Goal: Task Accomplishment & Management: Complete application form

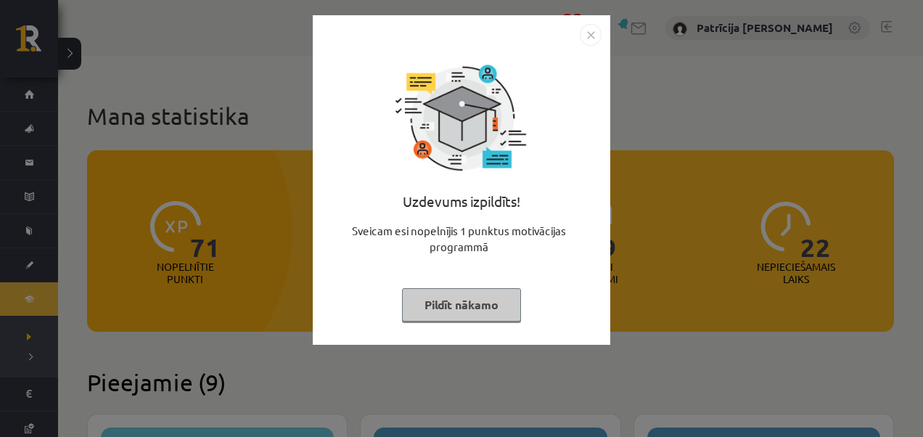
click at [586, 36] on img "Close" at bounding box center [591, 35] width 22 height 22
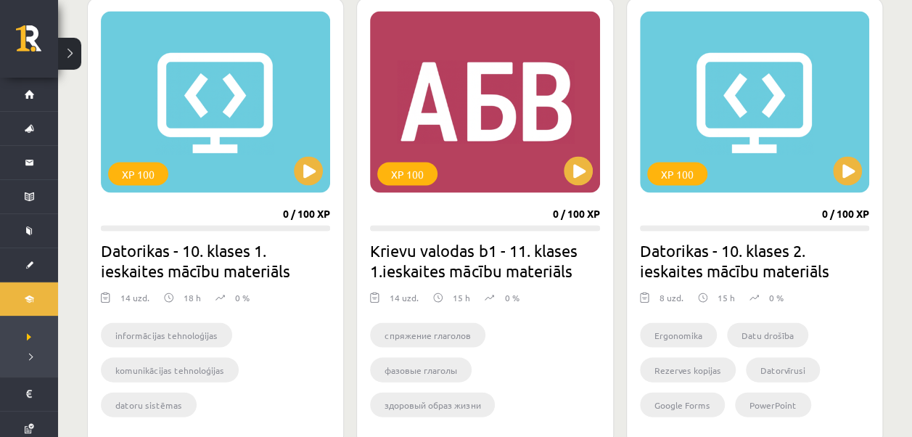
scroll to position [1365, 0]
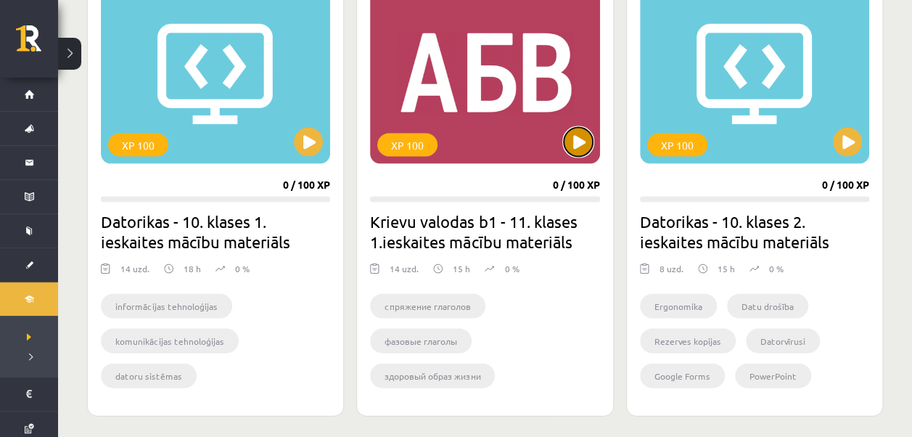
click at [583, 136] on button at bounding box center [578, 141] width 29 height 29
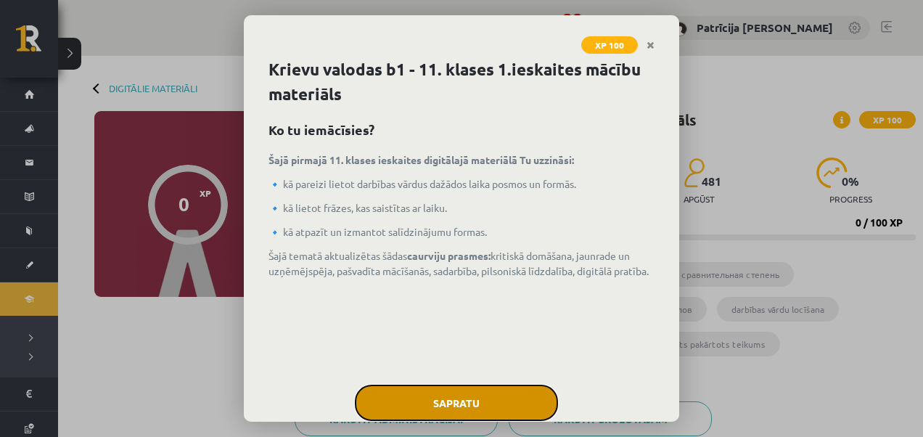
click at [508, 400] on button "Sapratu" at bounding box center [456, 403] width 203 height 36
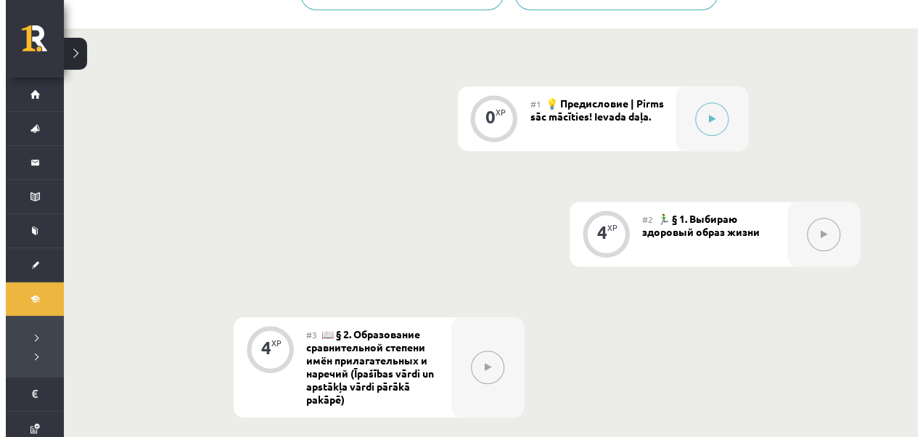
scroll to position [474, 0]
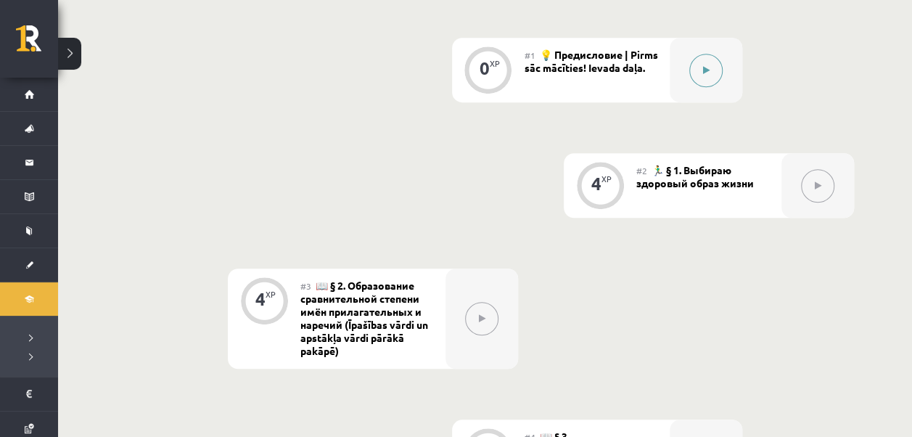
click at [710, 76] on button at bounding box center [705, 70] width 33 height 33
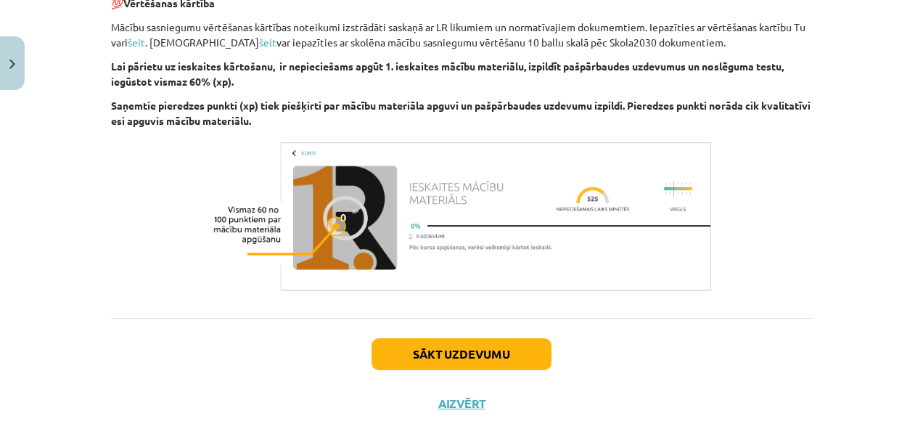
scroll to position [1043, 0]
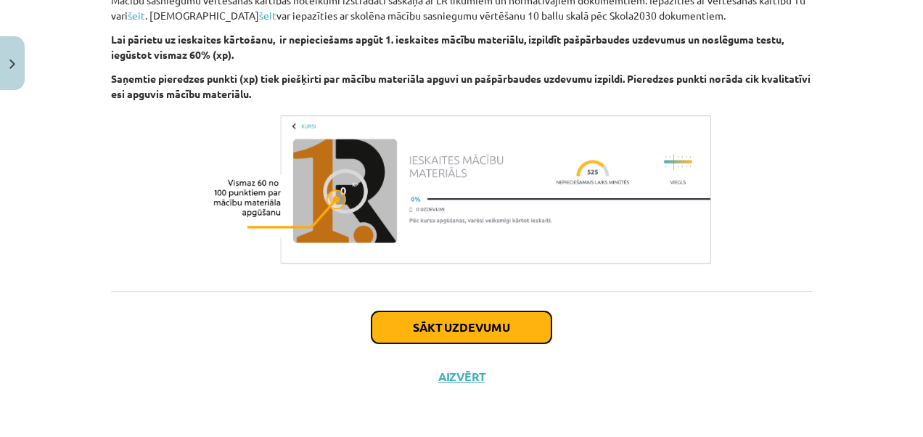
click at [484, 319] on button "Sākt uzdevumu" at bounding box center [461, 327] width 180 height 32
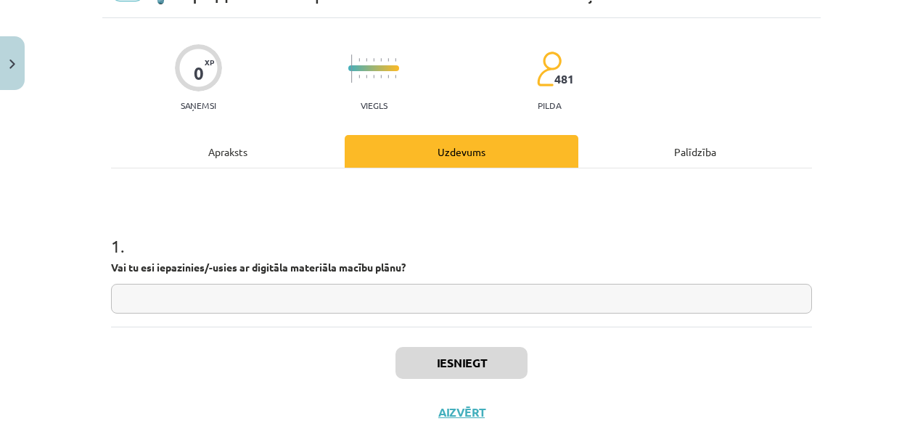
scroll to position [36, 0]
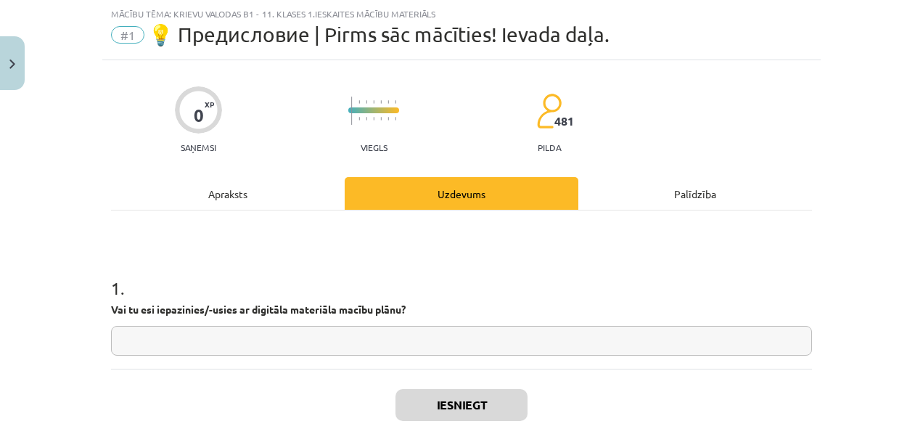
click at [456, 341] on input "text" at bounding box center [461, 341] width 701 height 30
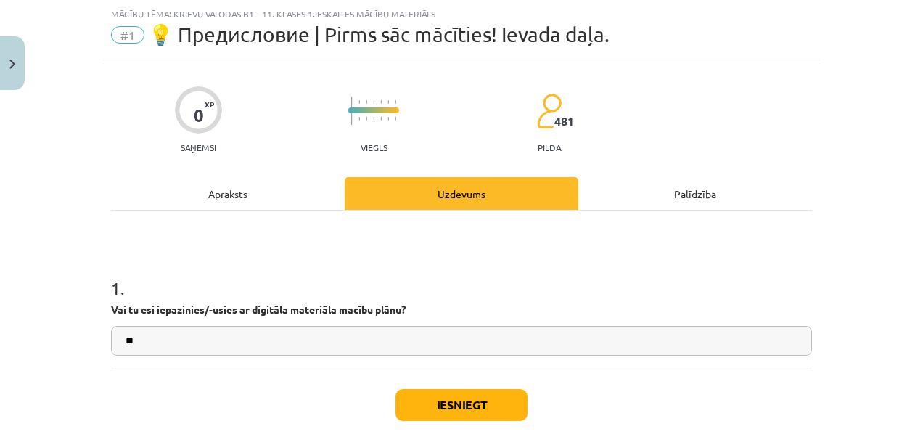
type input "**"
click at [461, 403] on button "Iesniegt" at bounding box center [461, 405] width 132 height 32
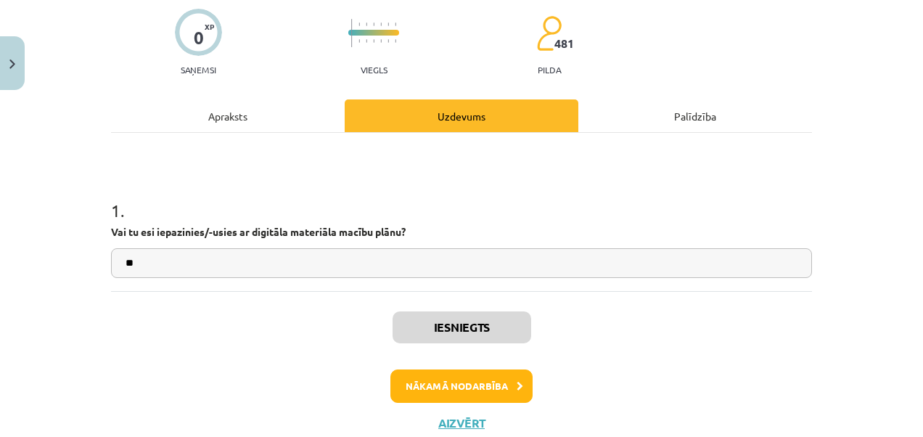
scroll to position [475, 0]
click at [474, 382] on button "Nākamā nodarbība" at bounding box center [461, 385] width 142 height 33
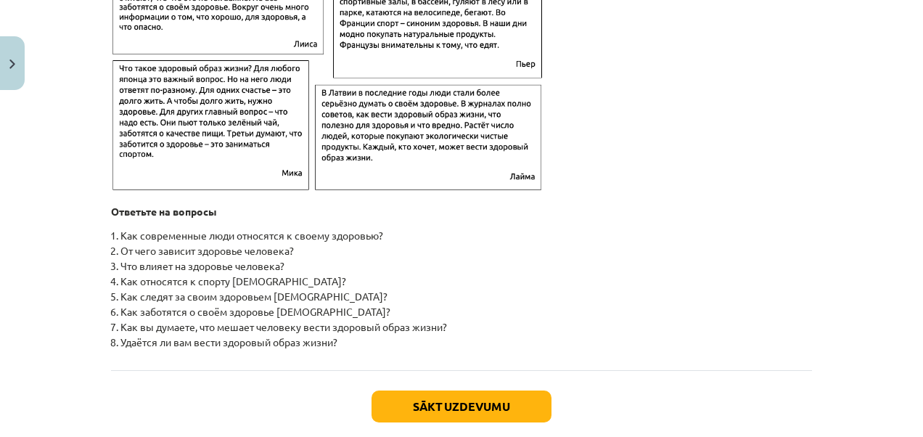
scroll to position [2422, 0]
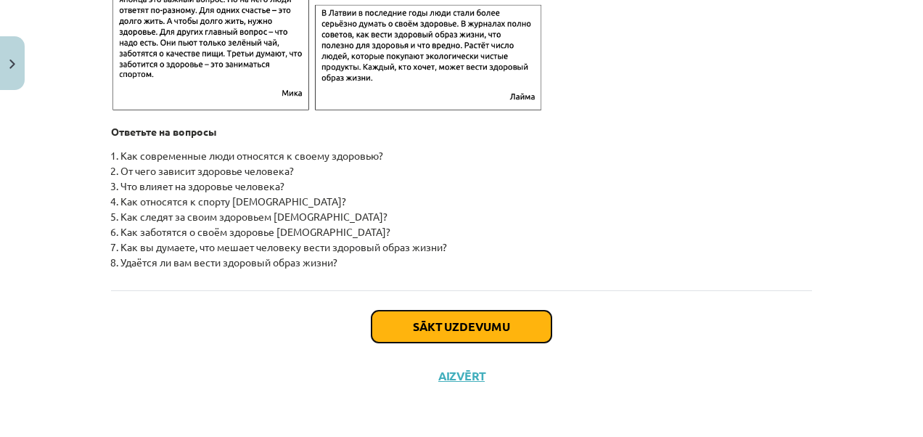
click at [415, 319] on button "Sākt uzdevumu" at bounding box center [461, 327] width 180 height 32
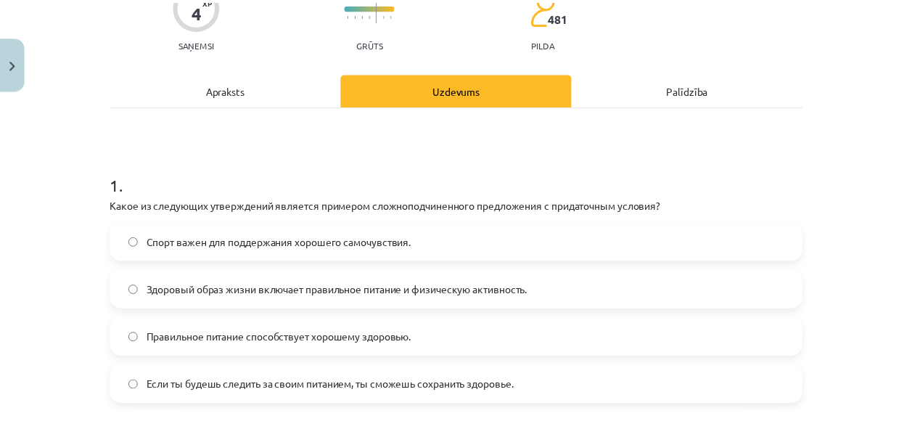
scroll to position [152, 0]
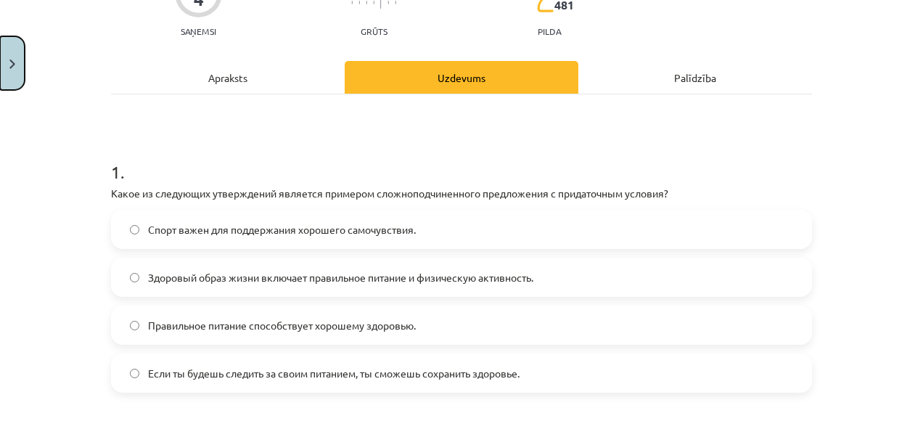
click at [5, 68] on button "Close" at bounding box center [12, 63] width 25 height 54
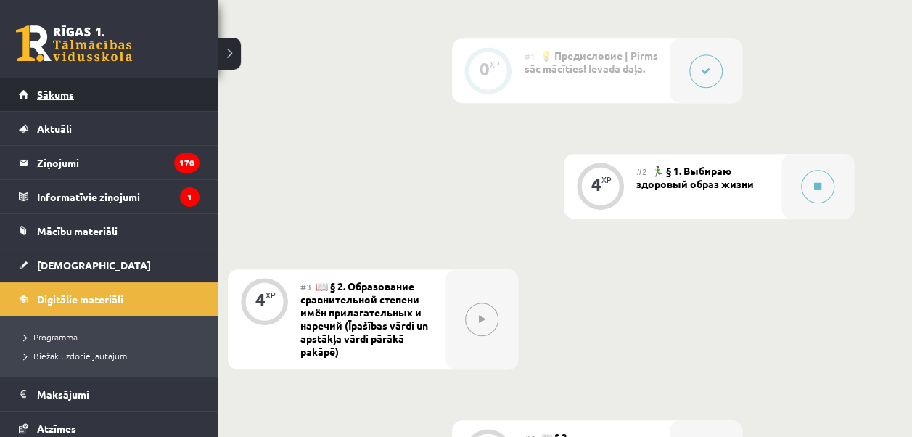
click at [19, 96] on link "Sākums" at bounding box center [109, 94] width 181 height 33
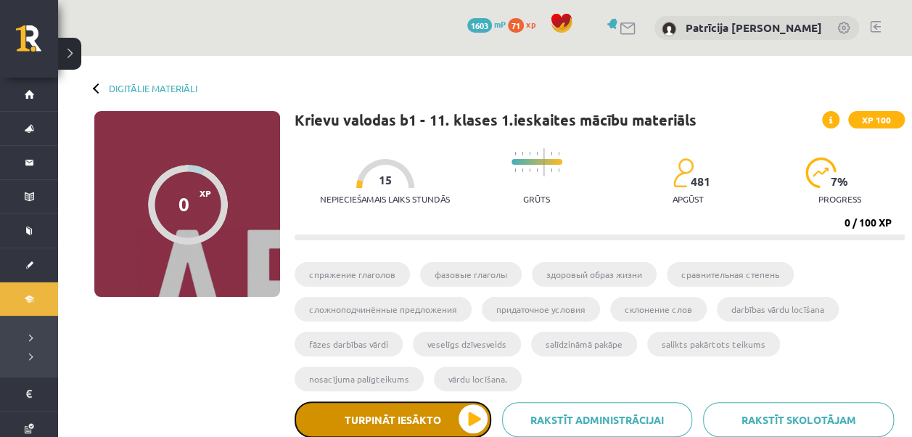
click at [477, 418] on button "Turpināt iesākto" at bounding box center [393, 419] width 197 height 36
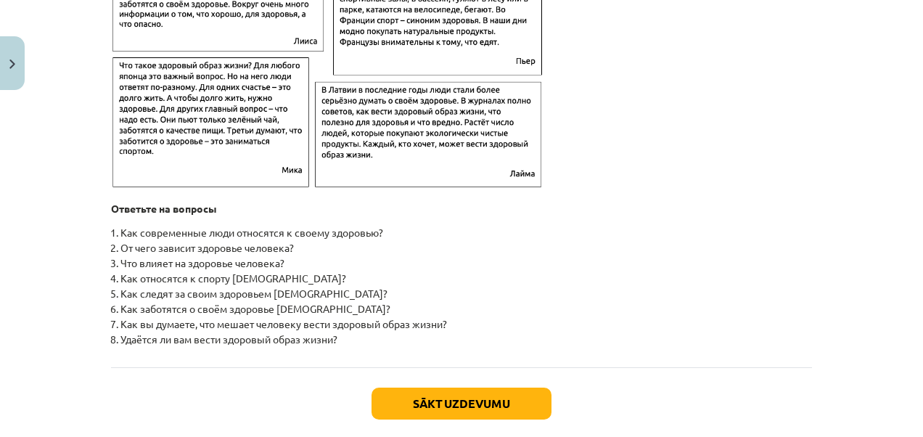
scroll to position [2422, 0]
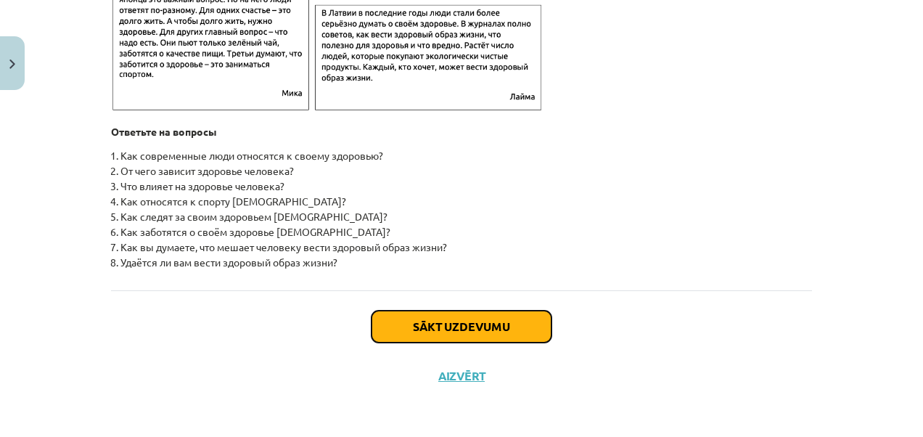
click at [512, 319] on button "Sākt uzdevumu" at bounding box center [461, 327] width 180 height 32
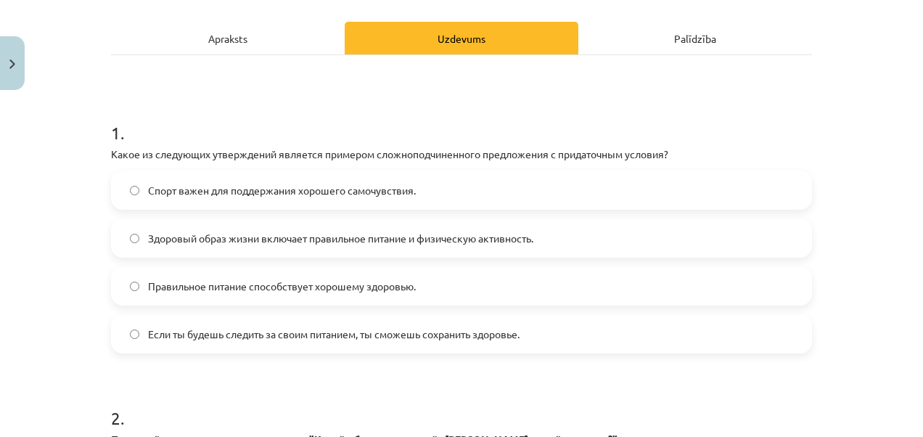
scroll to position [163, 0]
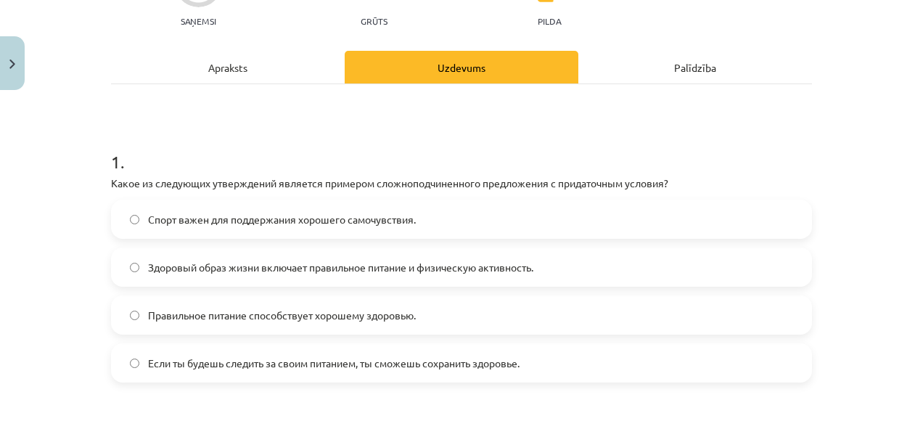
click at [248, 371] on label "Если ты будешь следить за своим питанием, ты сможешь сохранить здоровье." at bounding box center [461, 363] width 698 height 36
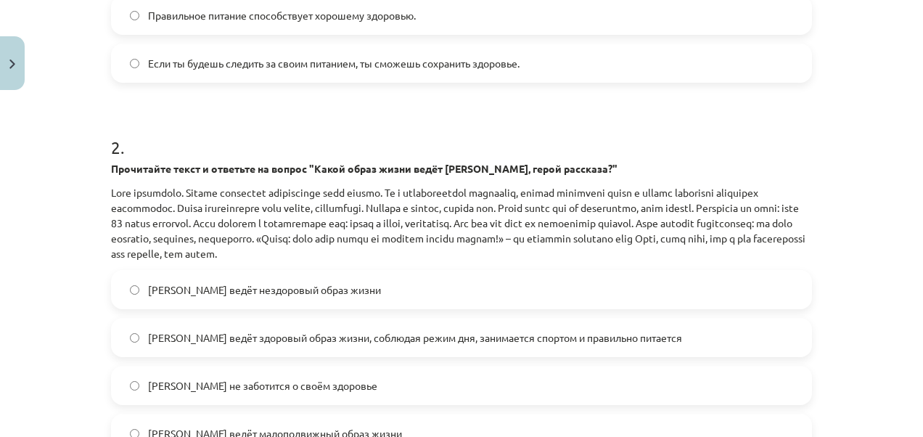
scroll to position [569, 0]
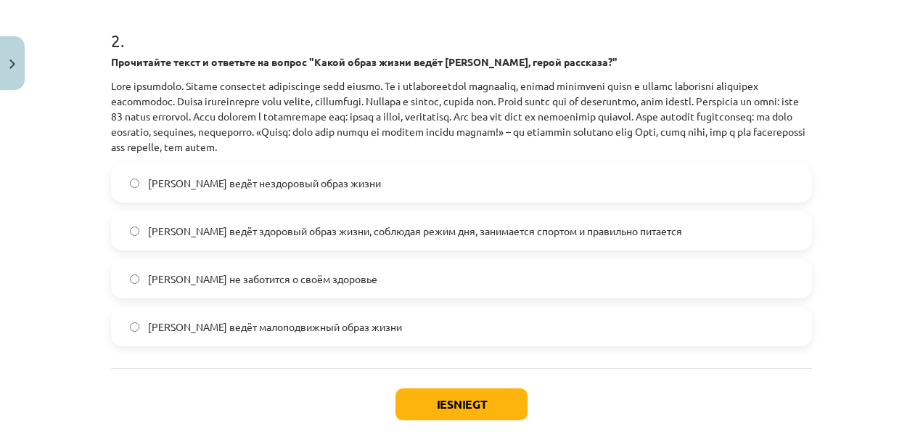
click at [213, 229] on span "[PERSON_NAME] ведёт здоровый образ жизни, соблюдая режим дня, занимается спорто…" at bounding box center [415, 230] width 534 height 15
click at [469, 402] on button "Iesniegt" at bounding box center [461, 404] width 132 height 32
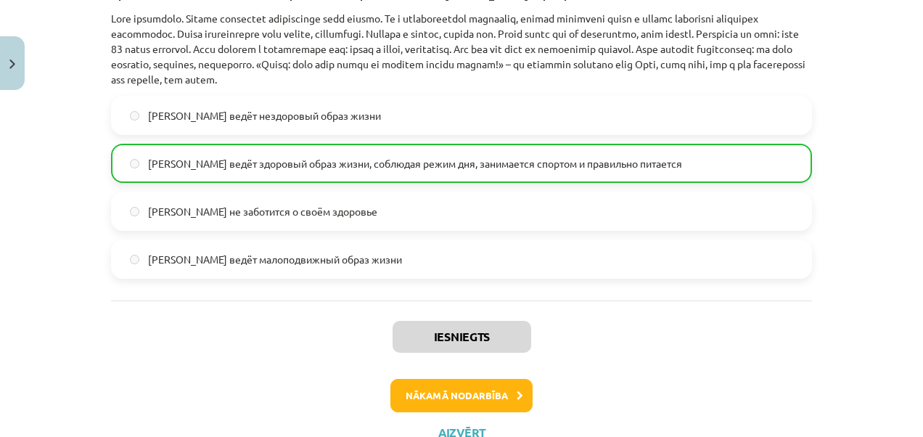
scroll to position [685, 0]
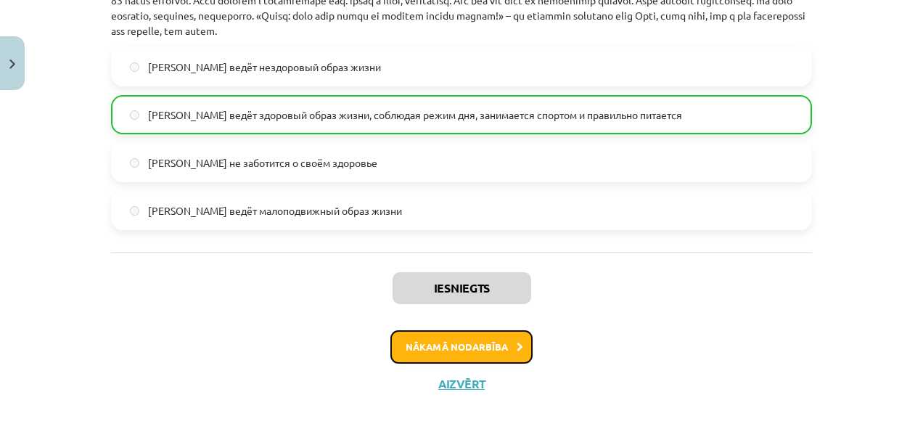
click at [522, 342] on button "Nākamā nodarbība" at bounding box center [461, 346] width 142 height 33
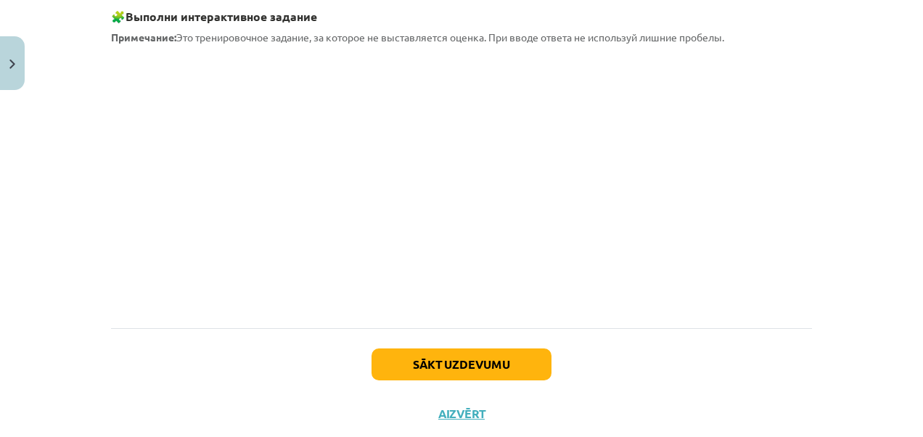
scroll to position [1397, 0]
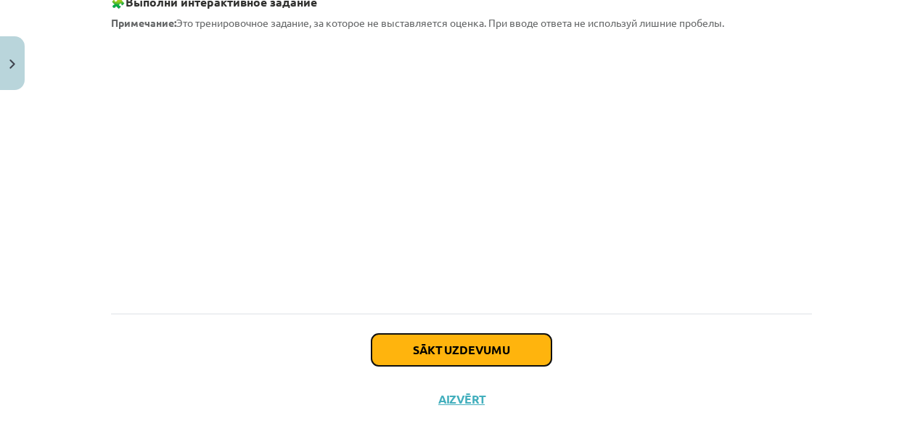
click at [467, 334] on button "Sākt uzdevumu" at bounding box center [461, 350] width 180 height 32
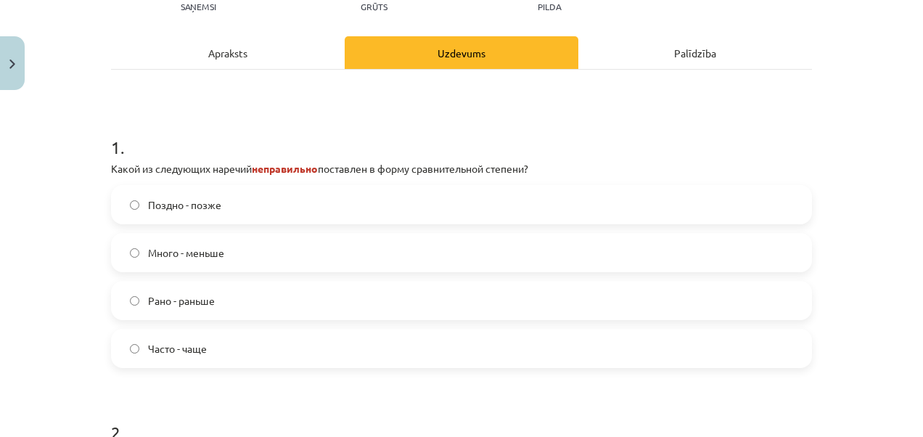
scroll to position [239, 0]
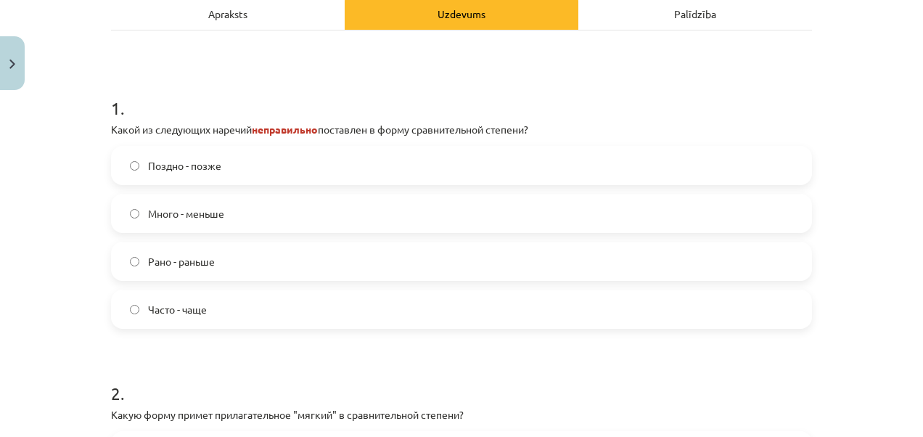
click at [176, 165] on span "Поздно - позже" at bounding box center [184, 165] width 73 height 15
click at [199, 203] on label "Много - меньше" at bounding box center [461, 213] width 698 height 36
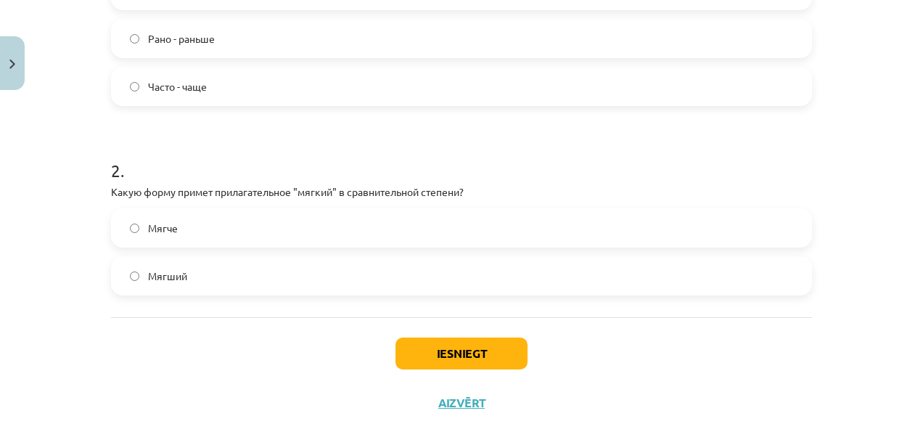
scroll to position [488, 0]
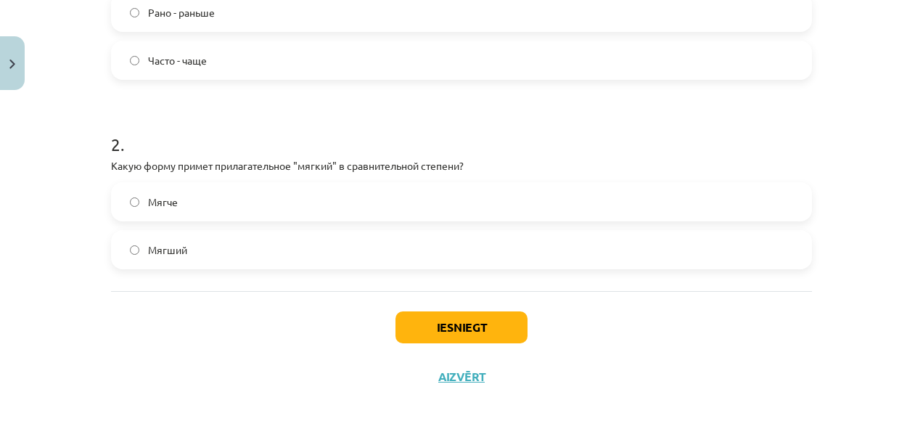
click at [186, 244] on label "Мягший" at bounding box center [461, 249] width 698 height 36
click at [218, 203] on label "Мягче" at bounding box center [461, 202] width 698 height 36
click at [435, 316] on button "Iesniegt" at bounding box center [461, 327] width 132 height 32
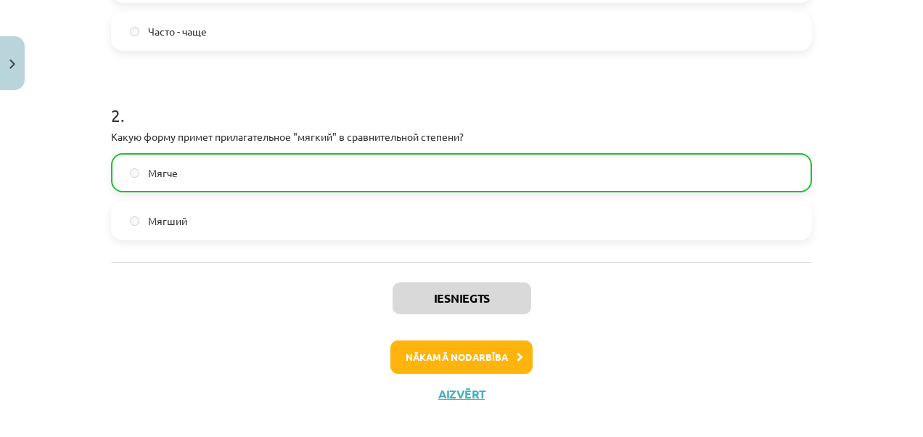
scroll to position [534, 0]
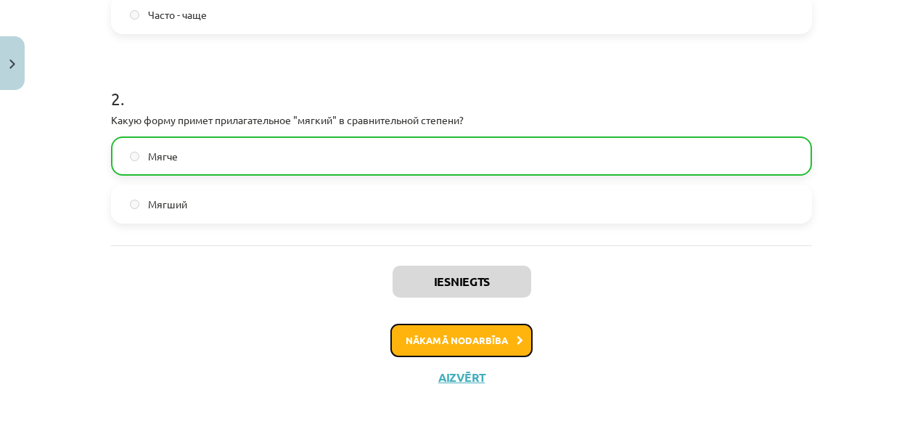
click at [488, 338] on button "Nākamā nodarbība" at bounding box center [461, 340] width 142 height 33
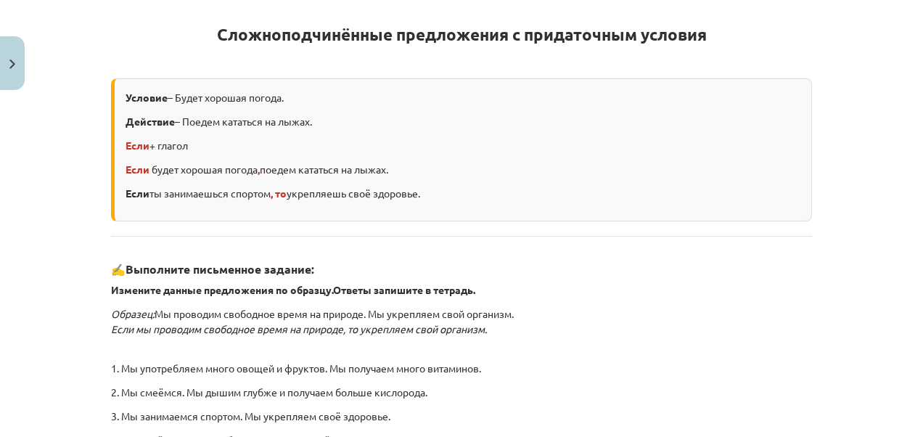
scroll to position [523, 0]
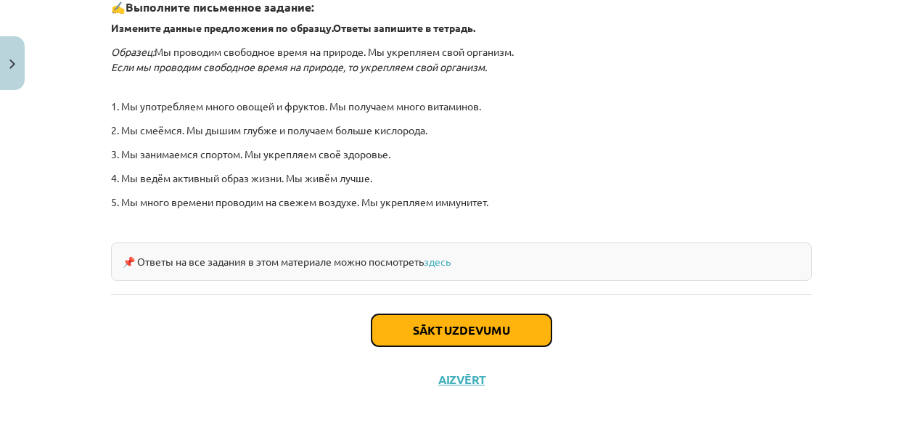
click at [437, 322] on button "Sākt uzdevumu" at bounding box center [461, 330] width 180 height 32
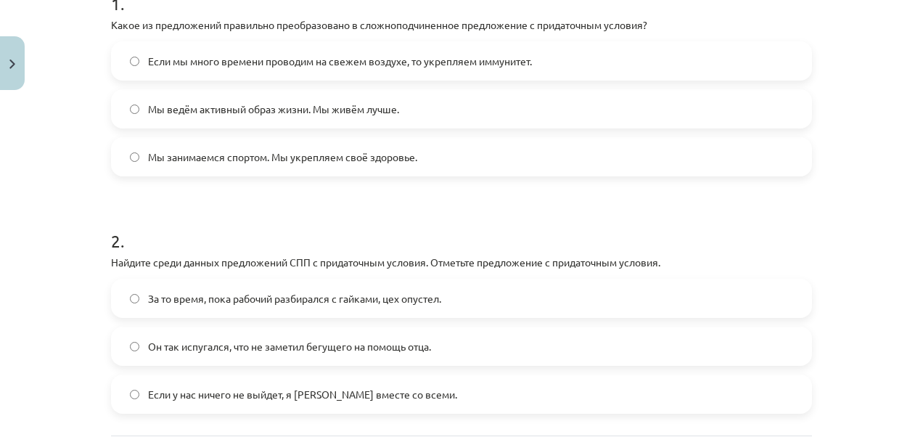
scroll to position [316, 0]
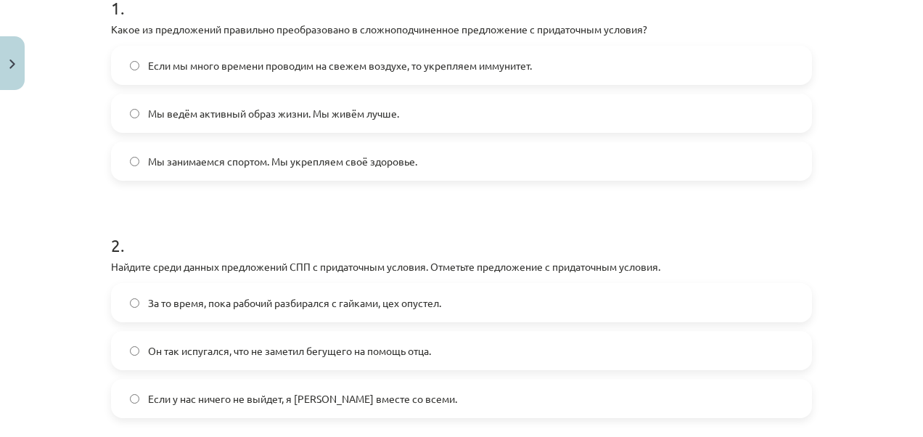
click at [305, 157] on span "Мы занимаемся спортом. Мы укрепляем своё здоровье." at bounding box center [282, 161] width 269 height 15
click at [240, 300] on span "За то время, пока рабочий разбирался с гайками, цех опустел." at bounding box center [294, 302] width 293 height 15
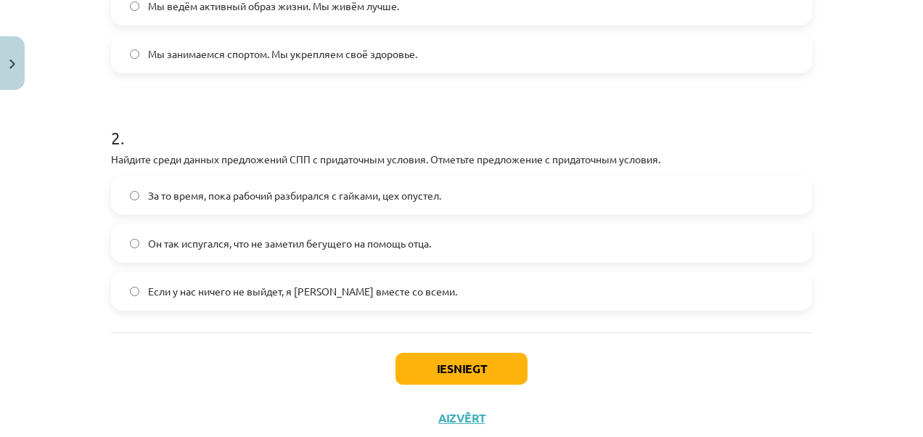
scroll to position [465, 0]
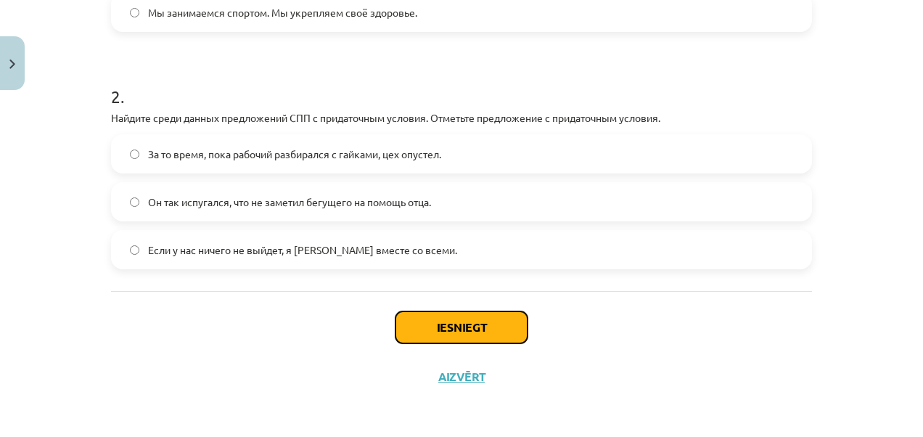
click at [485, 326] on button "Iesniegt" at bounding box center [461, 327] width 132 height 32
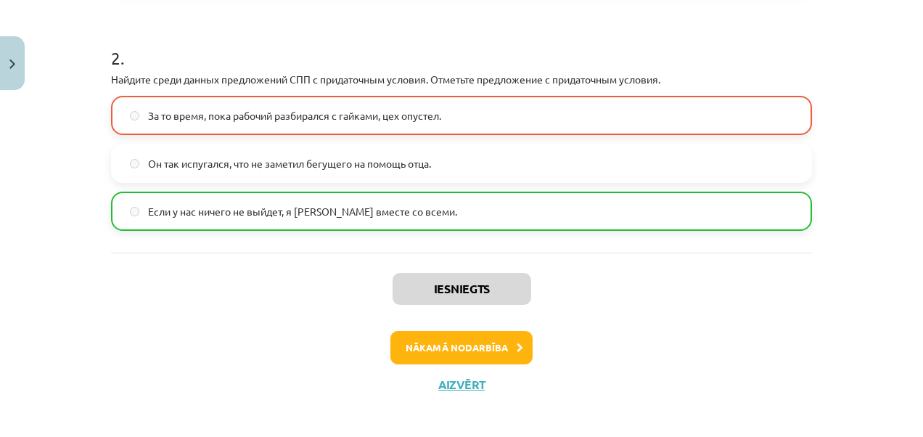
scroll to position [511, 0]
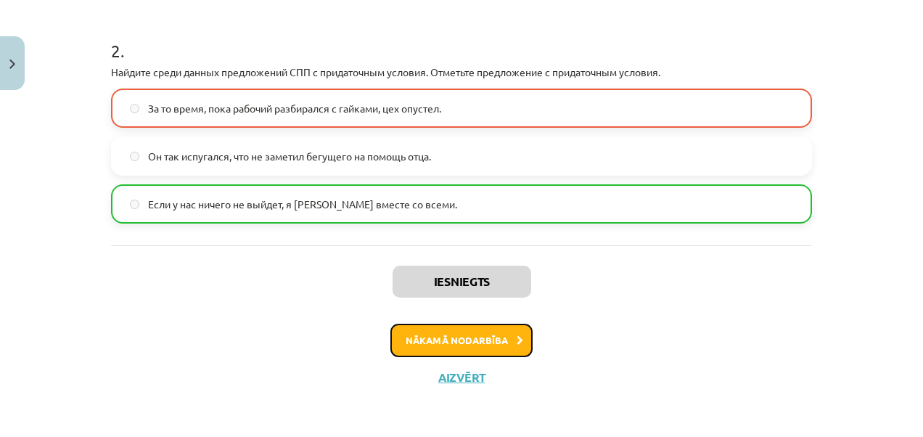
click at [465, 329] on button "Nākamā nodarbība" at bounding box center [461, 340] width 142 height 33
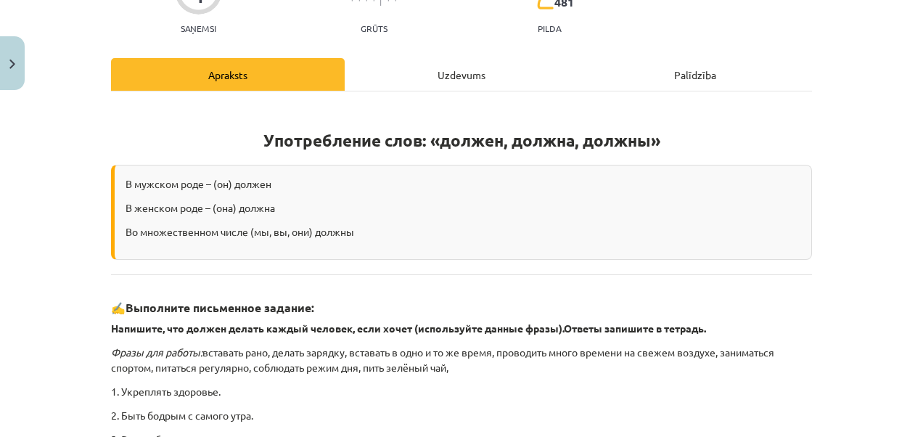
scroll to position [464, 0]
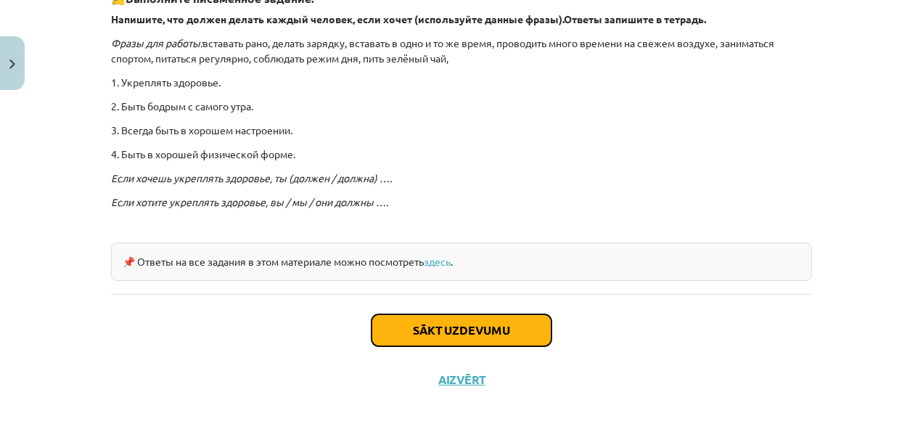
click at [486, 332] on button "Sākt uzdevumu" at bounding box center [461, 330] width 180 height 32
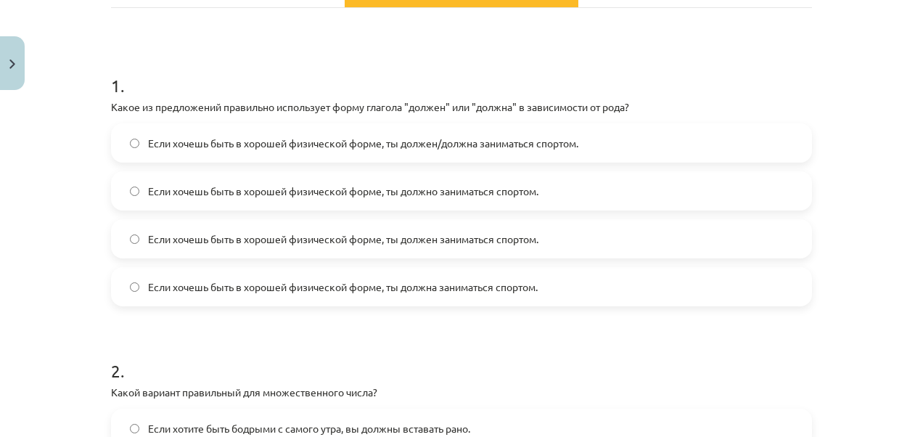
scroll to position [239, 0]
click at [414, 139] on span "Если хочешь быть в хорошей физической форме, ты должен/должна заниматься спорто…" at bounding box center [363, 142] width 430 height 15
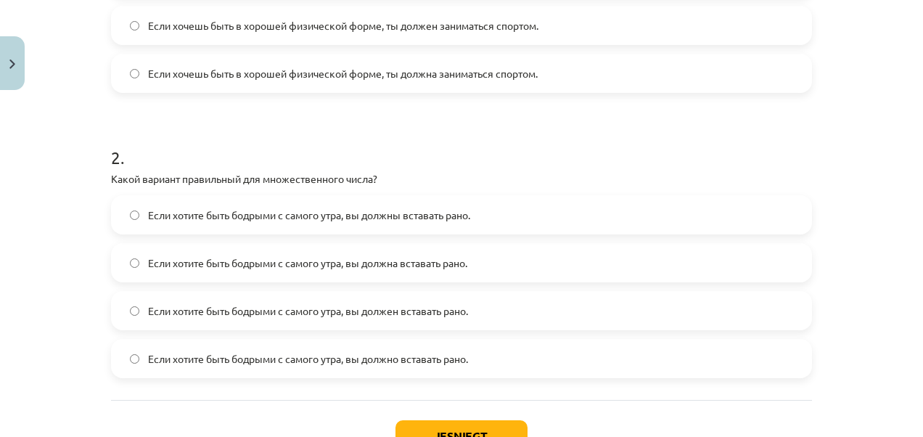
scroll to position [491, 0]
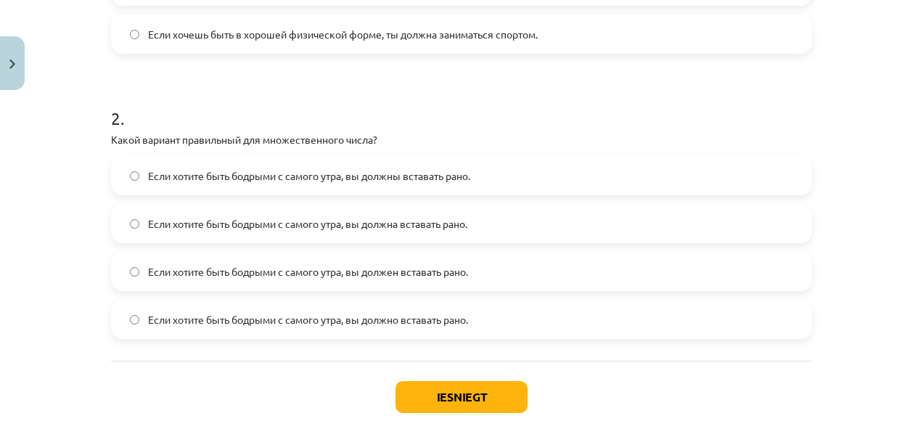
click at [337, 173] on span "Если хотите быть бодрыми с самого утра, вы должны вставать рано." at bounding box center [309, 175] width 322 height 15
click at [450, 393] on button "Iesniegt" at bounding box center [461, 397] width 132 height 32
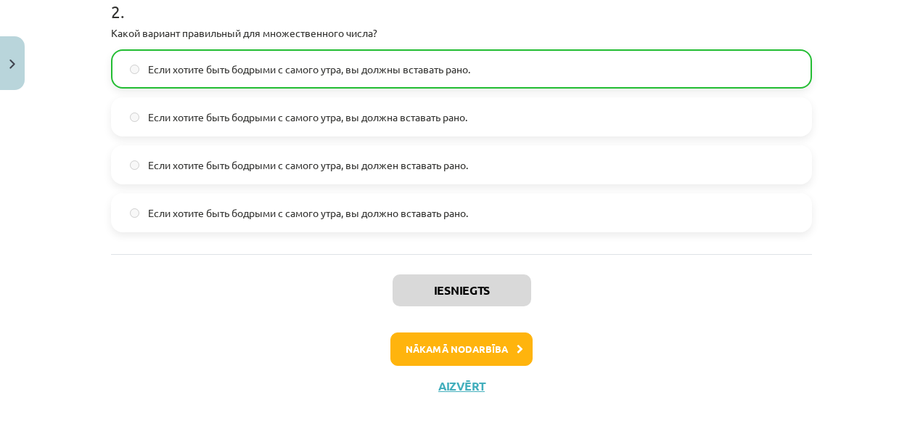
scroll to position [607, 0]
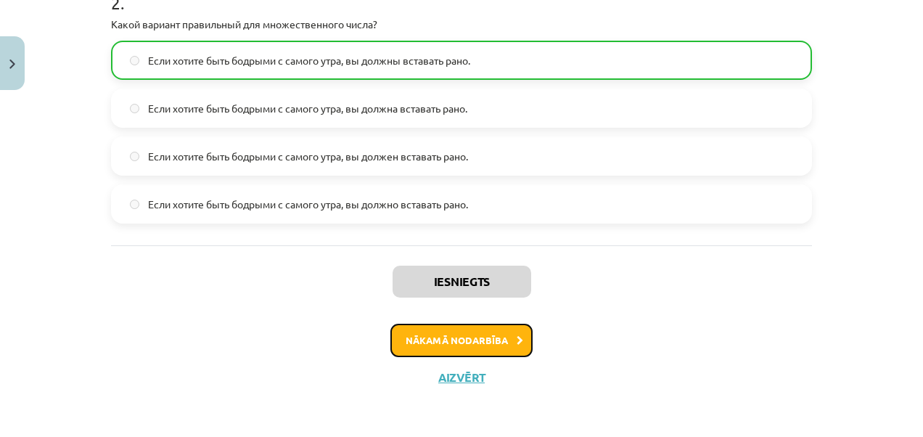
click at [515, 333] on button "Nākamā nodarbība" at bounding box center [461, 340] width 142 height 33
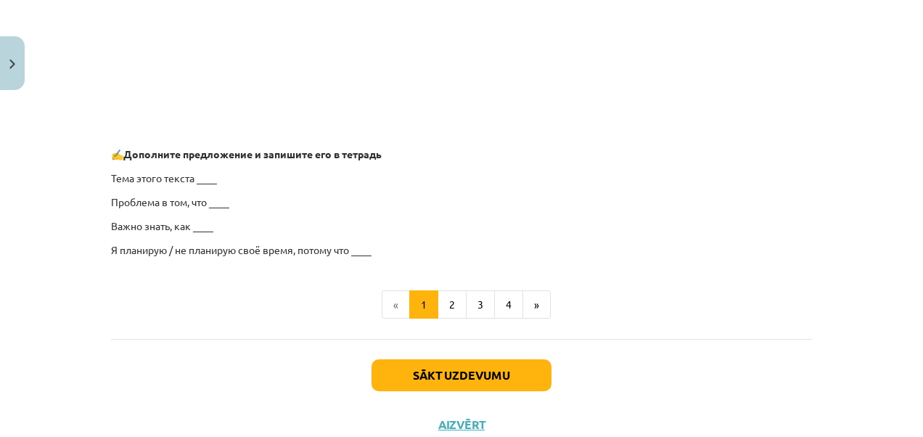
scroll to position [1234, 0]
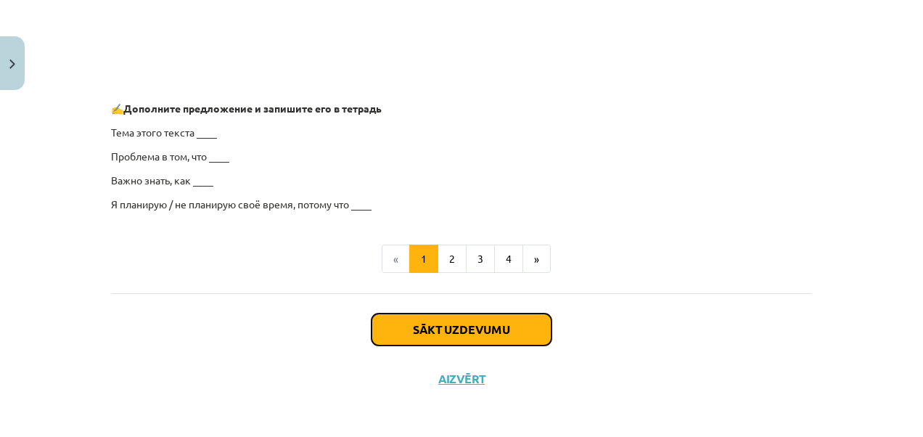
click at [517, 332] on button "Sākt uzdevumu" at bounding box center [461, 329] width 180 height 32
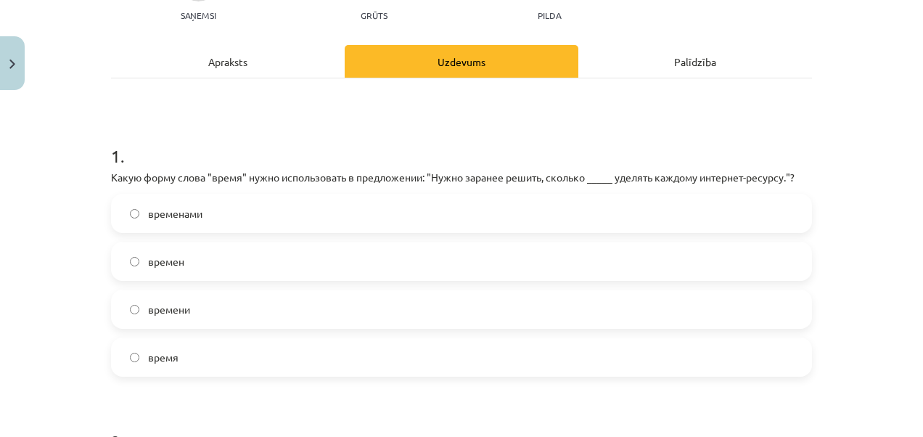
scroll to position [181, 0]
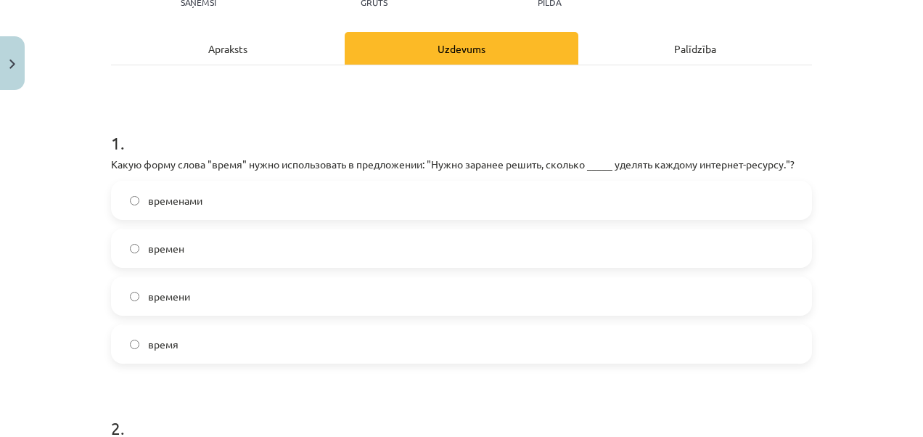
click at [187, 298] on label "времени" at bounding box center [461, 296] width 698 height 36
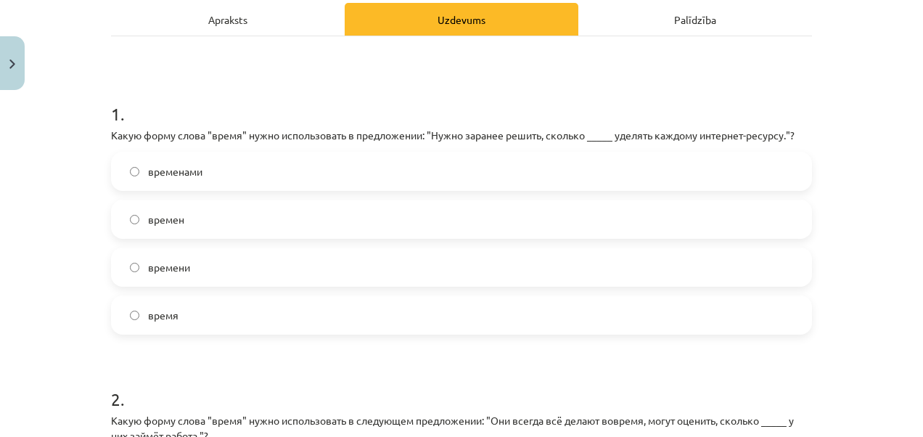
scroll to position [336, 0]
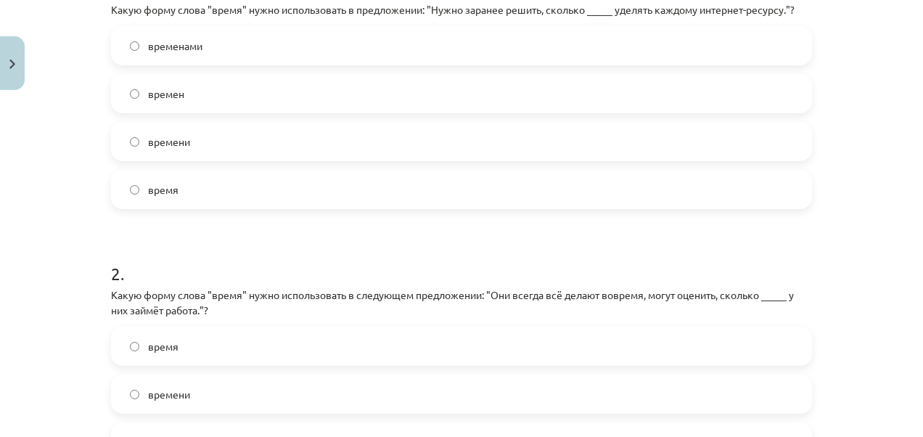
click at [437, 189] on label "время" at bounding box center [461, 189] width 698 height 36
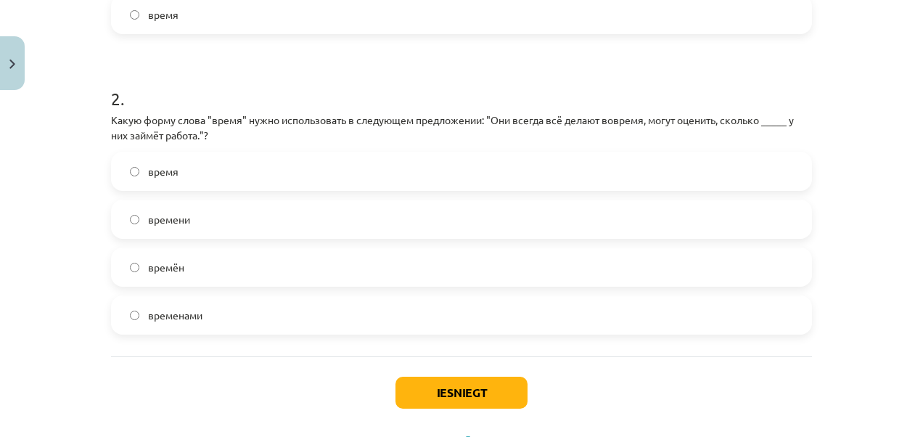
scroll to position [520, 0]
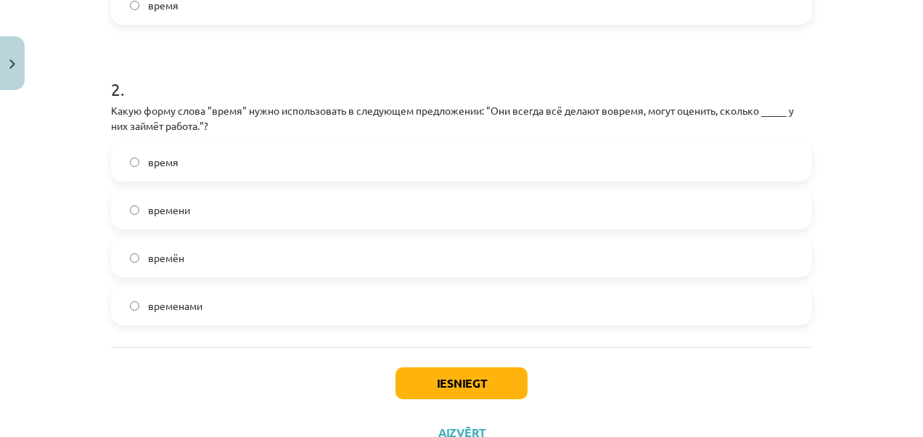
click at [202, 199] on label "времени" at bounding box center [461, 210] width 698 height 36
click at [443, 386] on button "Iesniegt" at bounding box center [461, 383] width 132 height 32
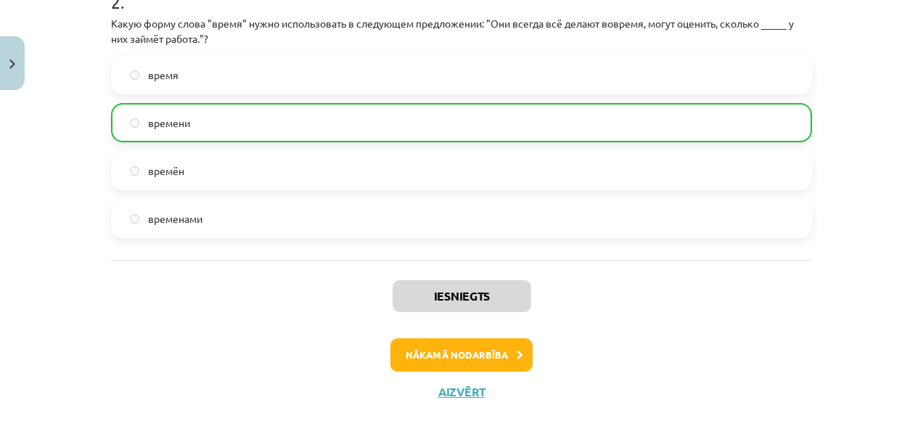
scroll to position [621, 0]
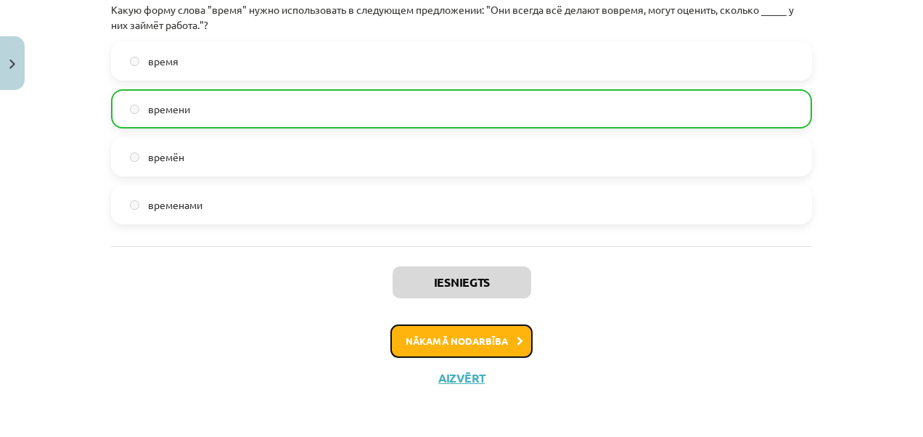
click at [466, 329] on button "Nākamā nodarbība" at bounding box center [461, 340] width 142 height 33
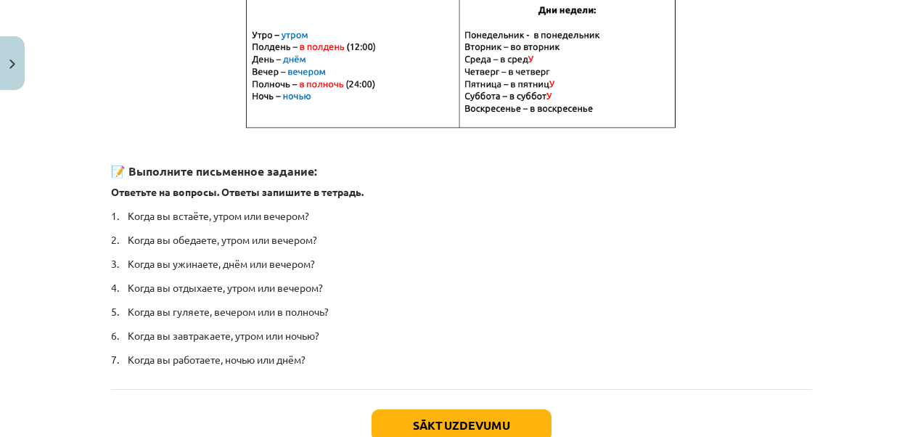
scroll to position [411, 0]
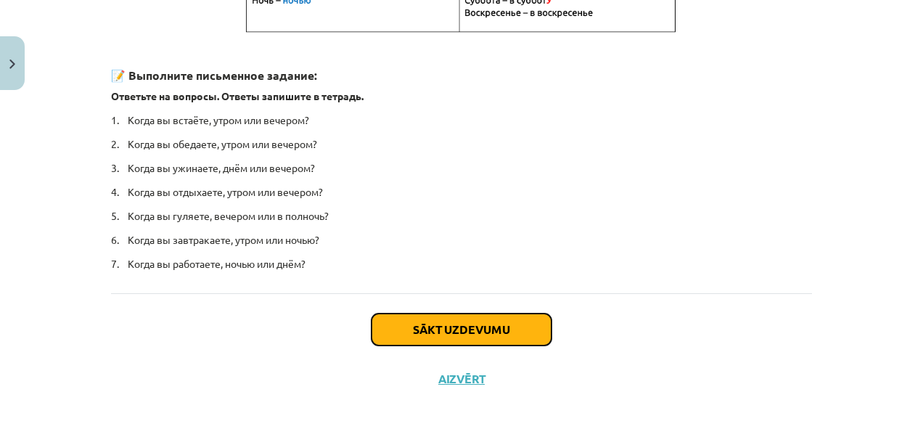
click at [454, 327] on button "Sākt uzdevumu" at bounding box center [461, 329] width 180 height 32
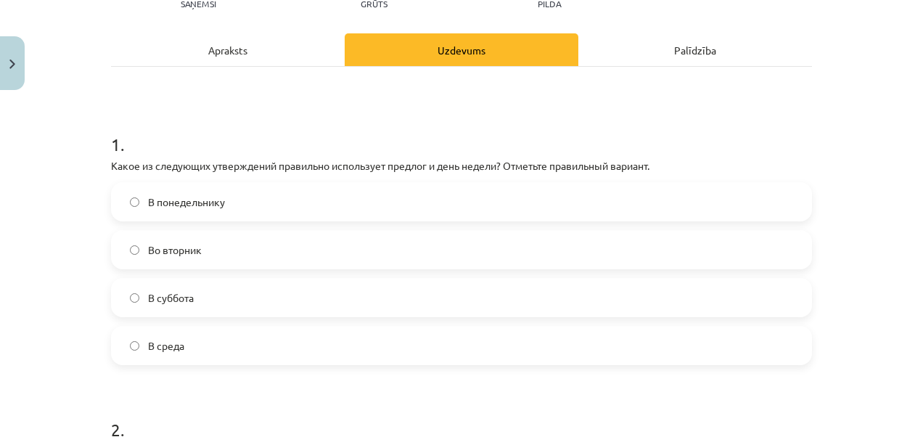
scroll to position [181, 0]
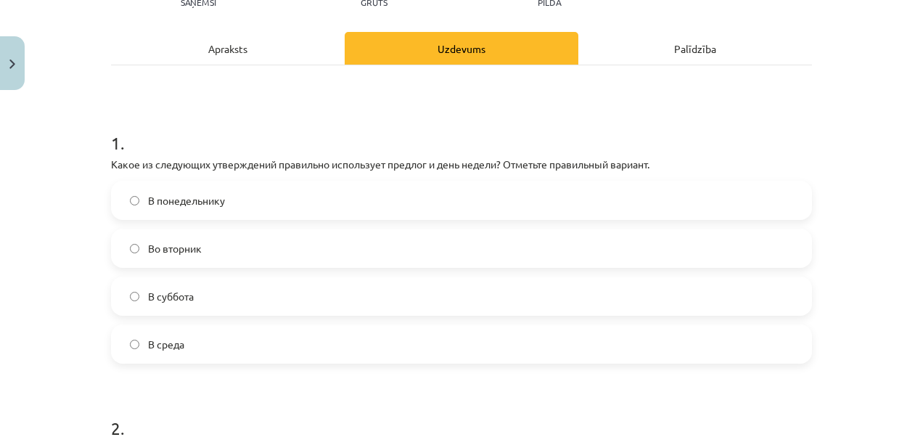
click at [196, 242] on span "Во вторник" at bounding box center [175, 248] width 54 height 15
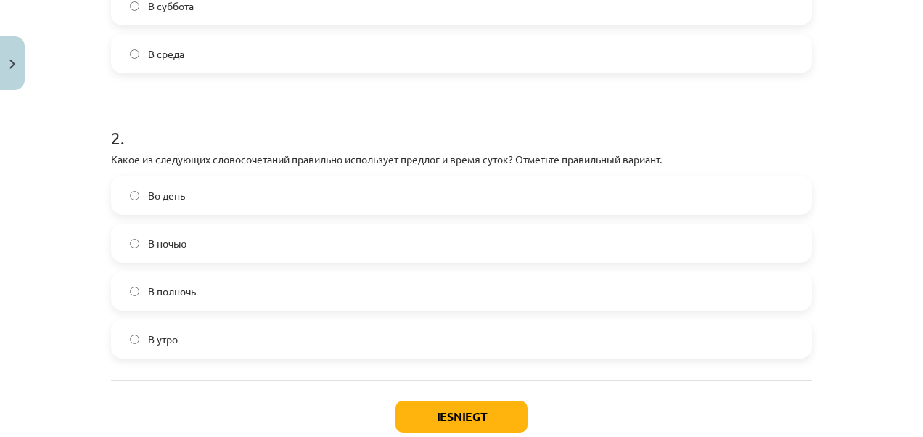
scroll to position [540, 0]
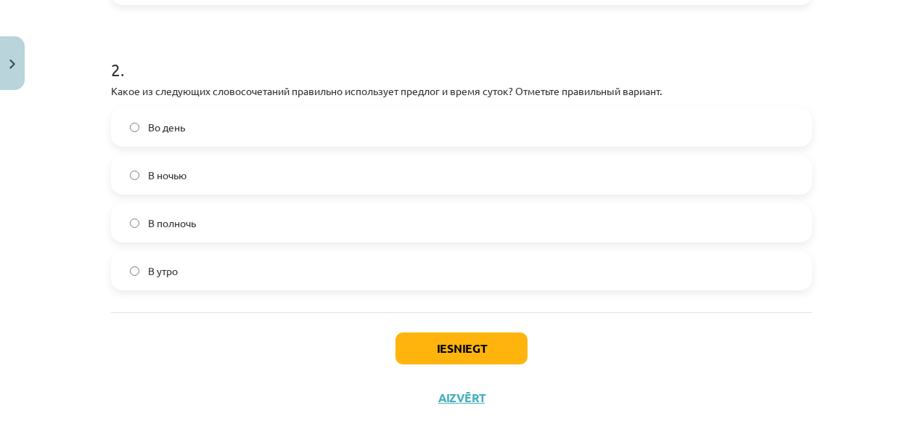
click at [225, 171] on label "В ночью" at bounding box center [461, 175] width 698 height 36
click at [412, 340] on button "Iesniegt" at bounding box center [461, 348] width 132 height 32
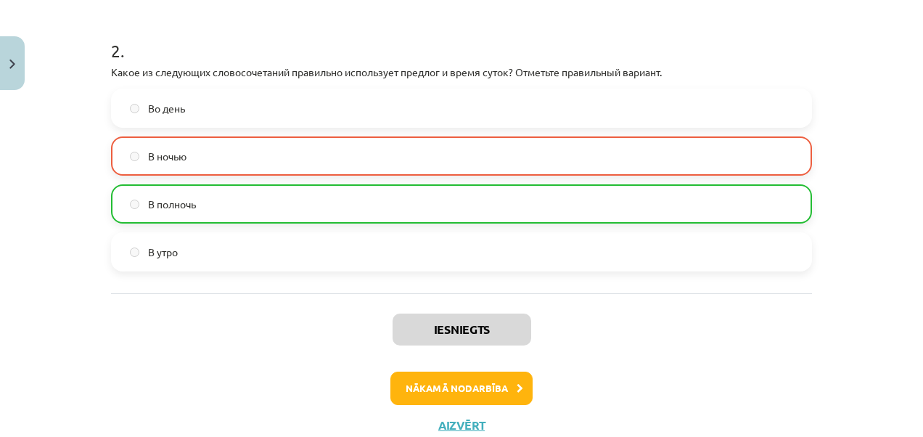
scroll to position [607, 0]
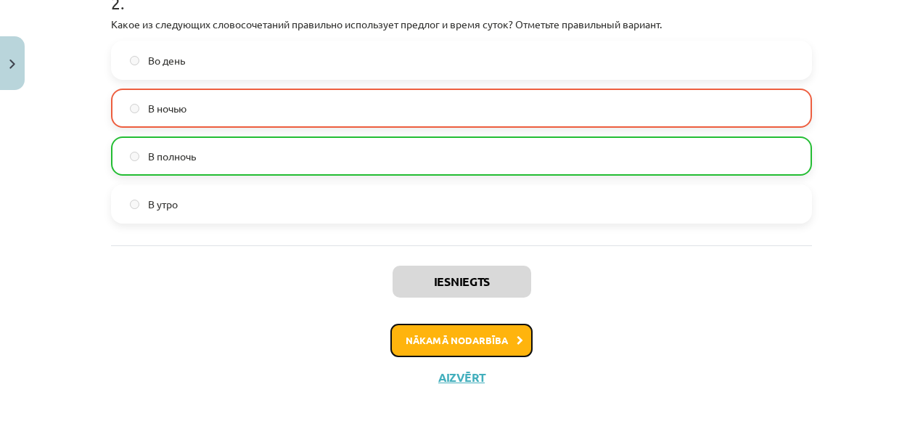
click at [406, 329] on button "Nākamā nodarbība" at bounding box center [461, 340] width 142 height 33
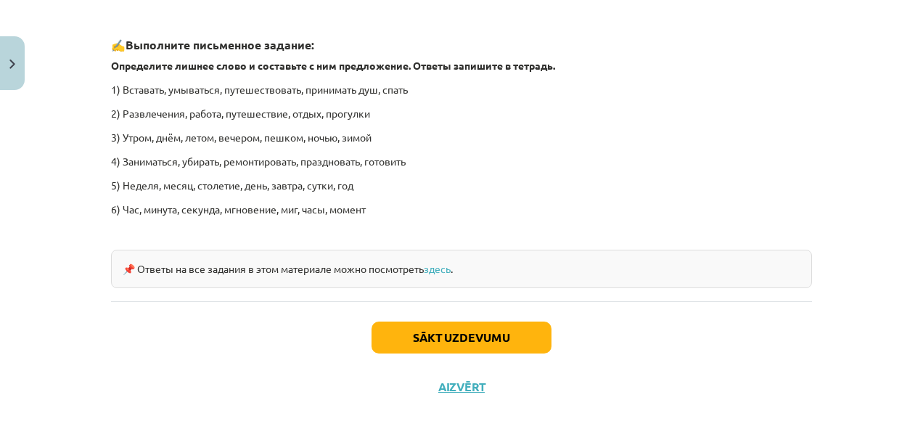
scroll to position [2269, 0]
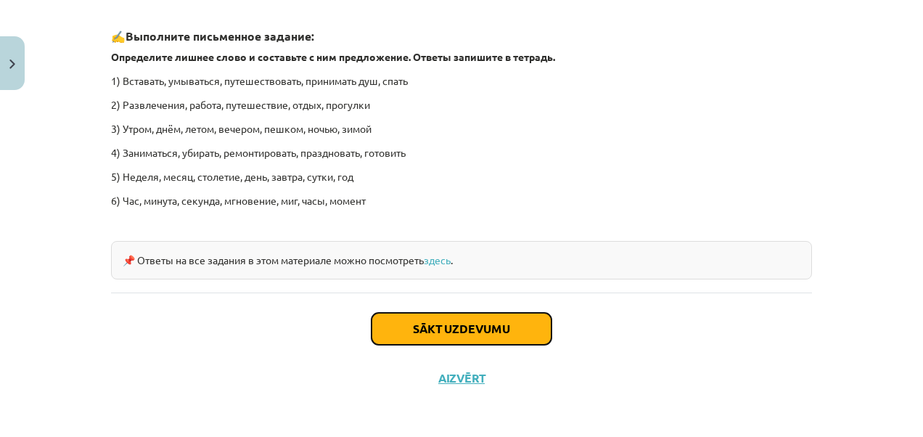
click at [414, 324] on button "Sākt uzdevumu" at bounding box center [461, 329] width 180 height 32
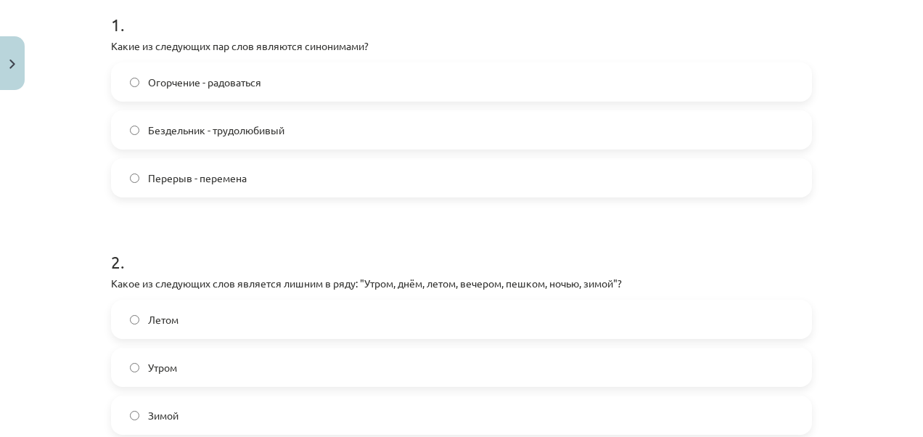
scroll to position [308, 0]
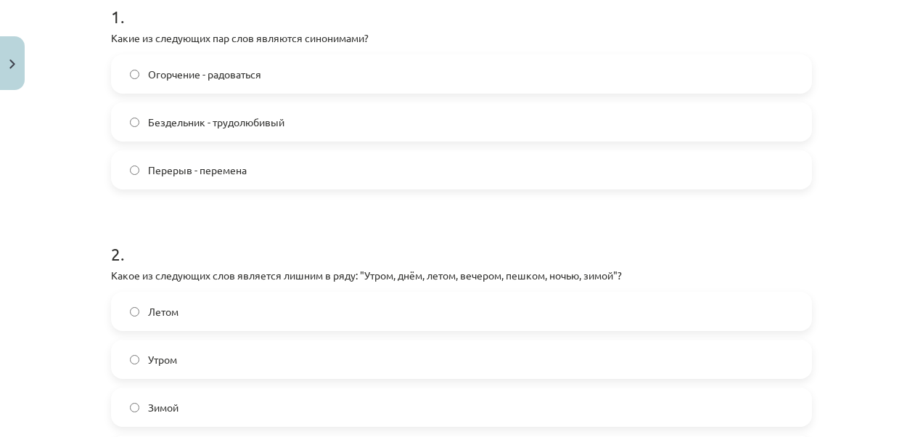
click at [180, 163] on span "Перерыв - перемена" at bounding box center [197, 170] width 99 height 15
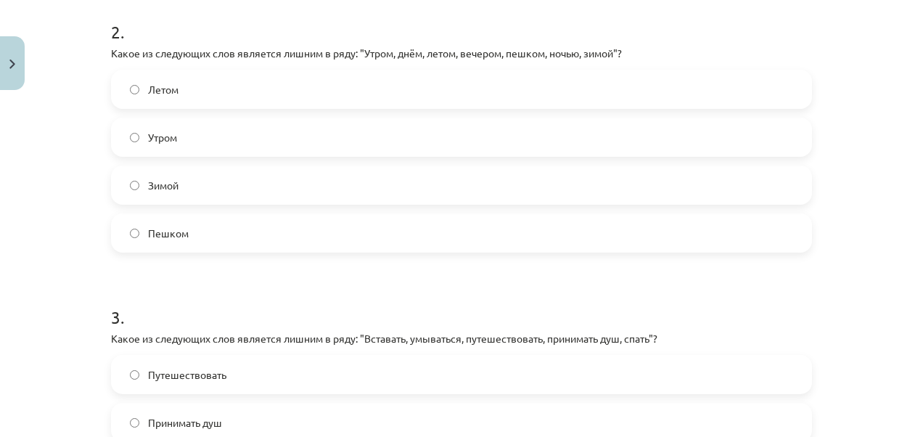
scroll to position [549, 0]
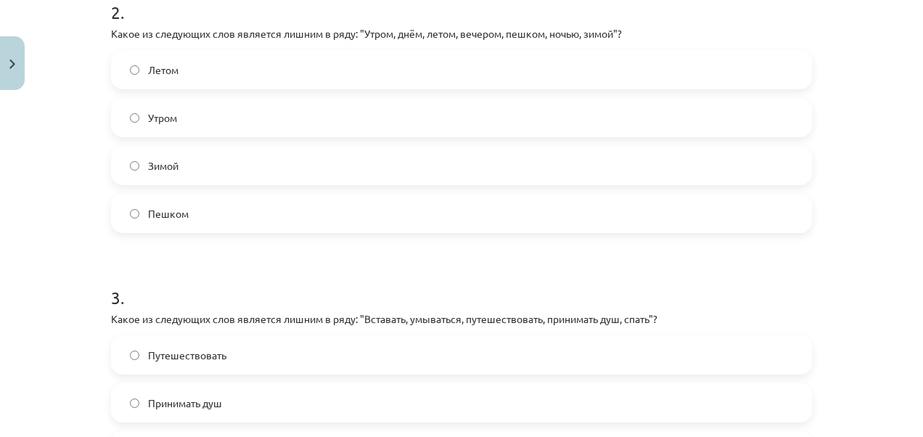
click at [196, 227] on label "Пешком" at bounding box center [461, 213] width 698 height 36
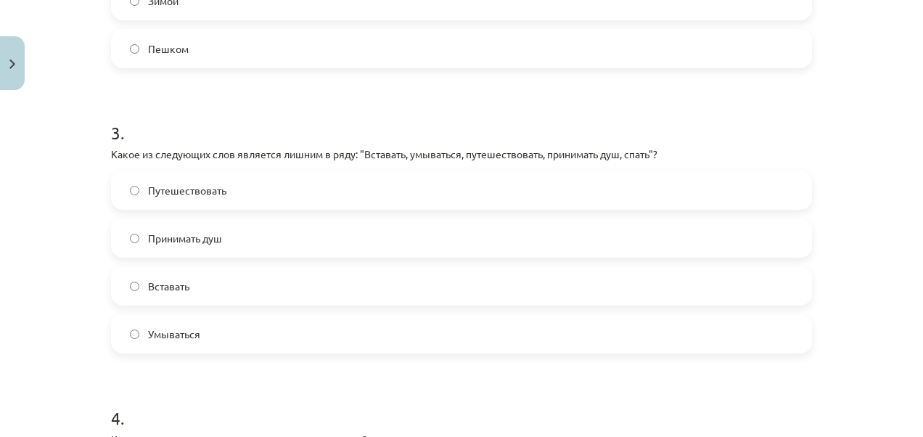
scroll to position [811, 0]
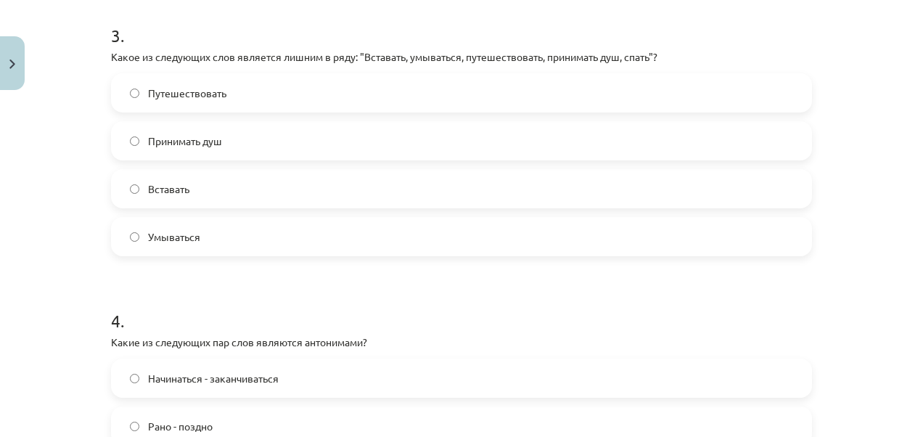
click at [204, 88] on span "Путешествовать" at bounding box center [187, 93] width 78 height 15
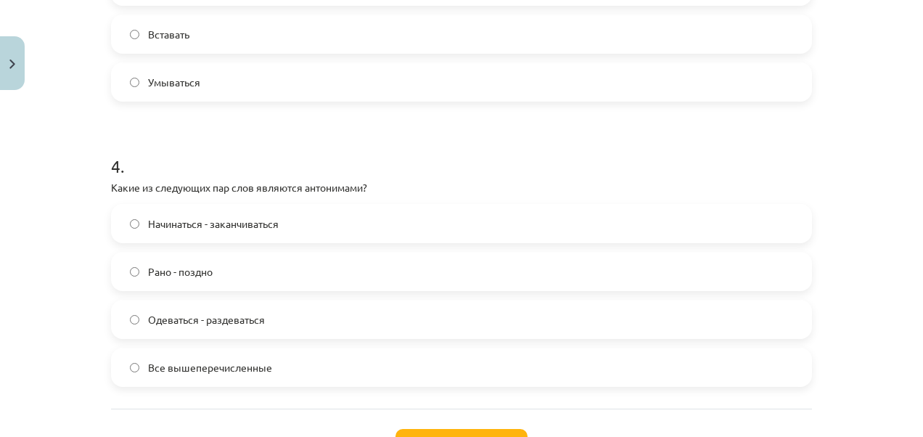
scroll to position [1072, 0]
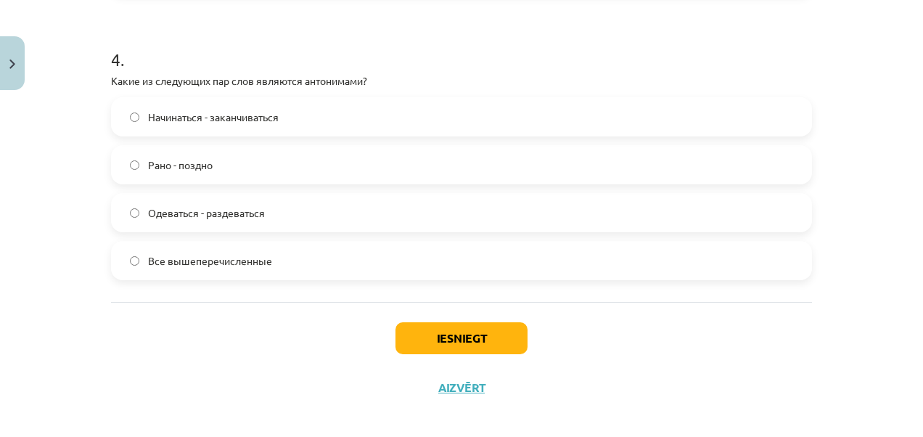
click at [260, 260] on span "Все вышеперечисленные" at bounding box center [210, 260] width 124 height 15
click at [451, 329] on button "Iesniegt" at bounding box center [461, 338] width 132 height 32
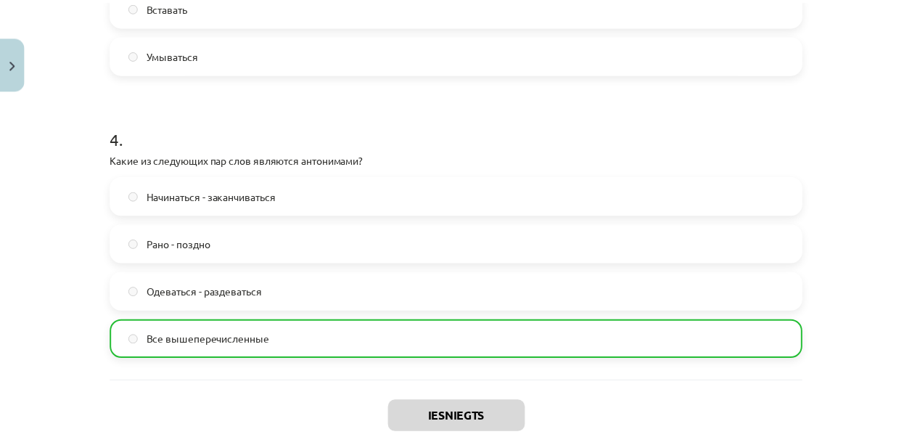
scroll to position [1129, 0]
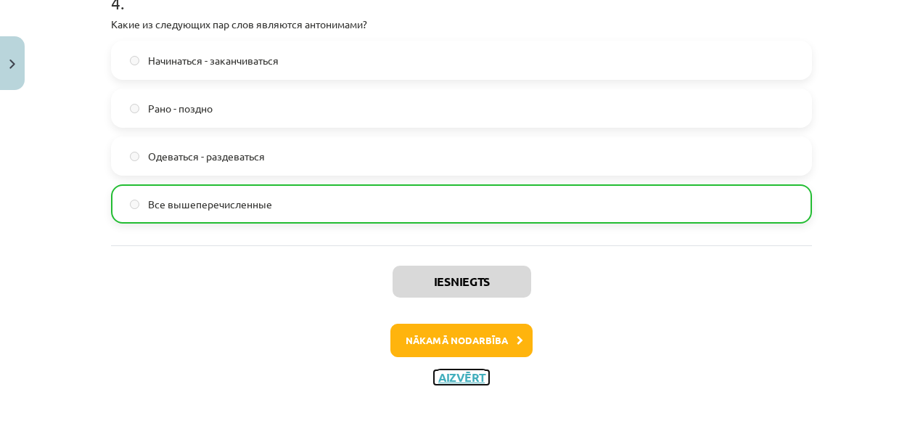
click at [451, 370] on button "Aizvērt" at bounding box center [461, 377] width 55 height 15
